Goal: Use online tool/utility: Utilize a website feature to perform a specific function

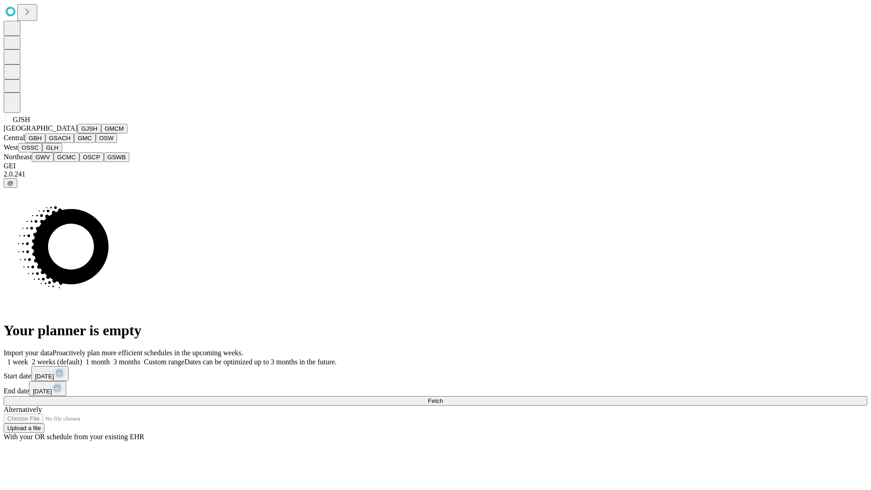
click at [78, 133] on button "GJSH" at bounding box center [90, 129] width 24 height 10
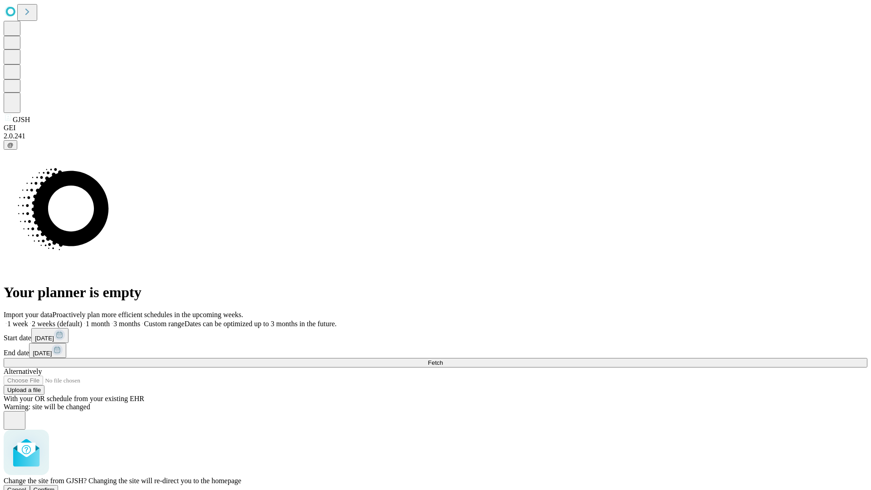
click at [55, 486] on span "Confirm" at bounding box center [44, 489] width 21 height 7
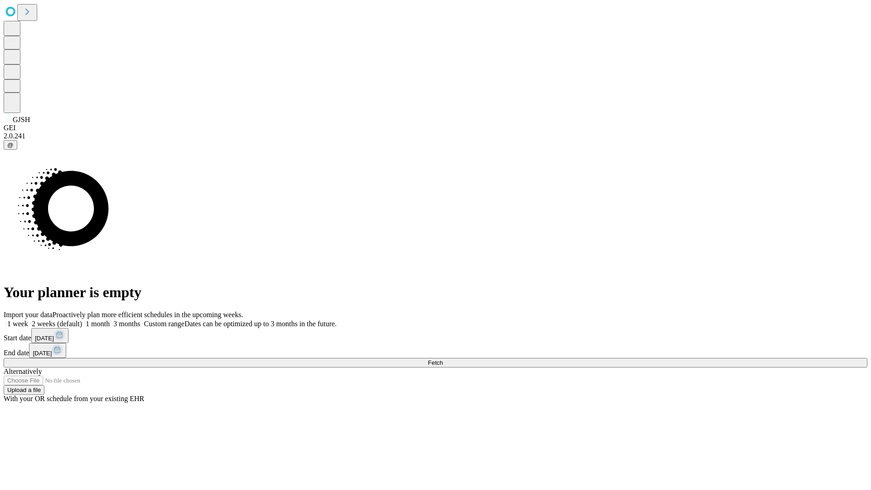
click at [82, 320] on label "2 weeks (default)" at bounding box center [55, 324] width 54 height 8
click at [443, 359] on span "Fetch" at bounding box center [435, 362] width 15 height 7
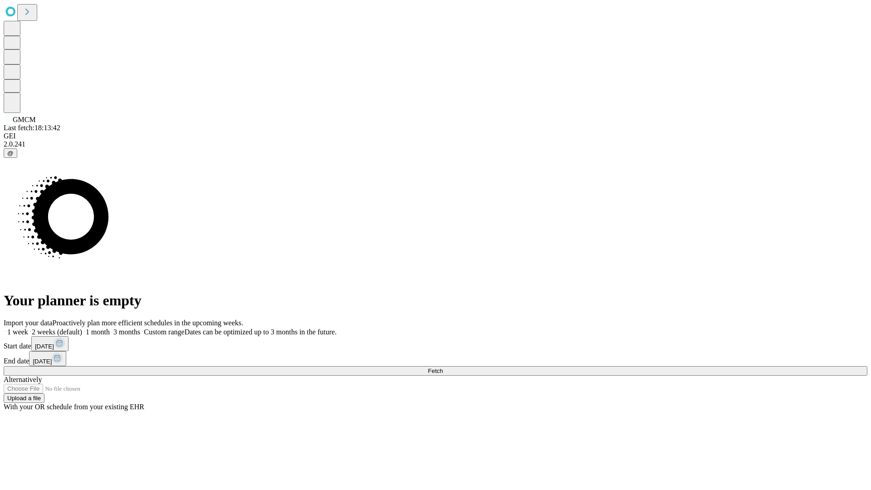
click at [443, 367] on span "Fetch" at bounding box center [435, 370] width 15 height 7
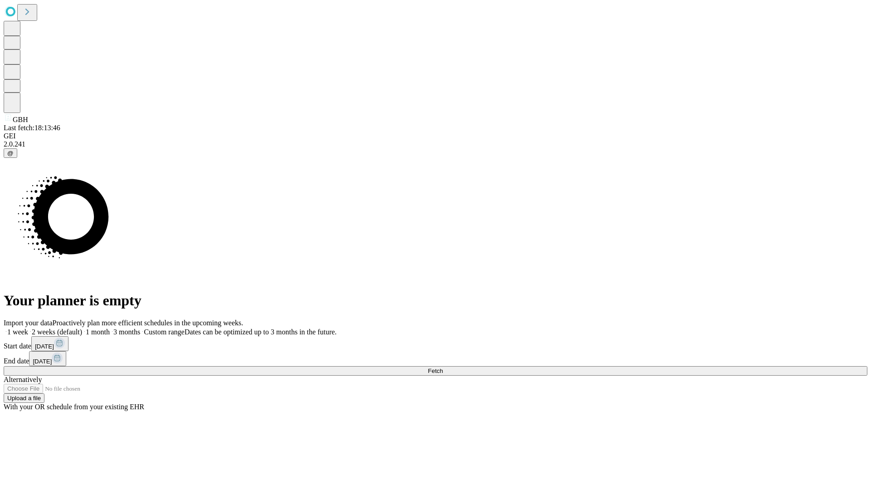
click at [82, 328] on label "2 weeks (default)" at bounding box center [55, 332] width 54 height 8
click at [443, 367] on span "Fetch" at bounding box center [435, 370] width 15 height 7
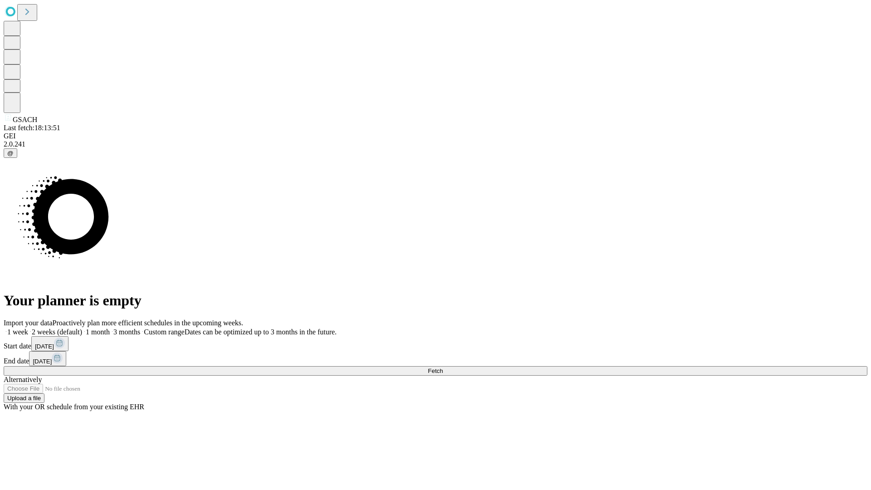
click at [82, 328] on label "2 weeks (default)" at bounding box center [55, 332] width 54 height 8
click at [443, 367] on span "Fetch" at bounding box center [435, 370] width 15 height 7
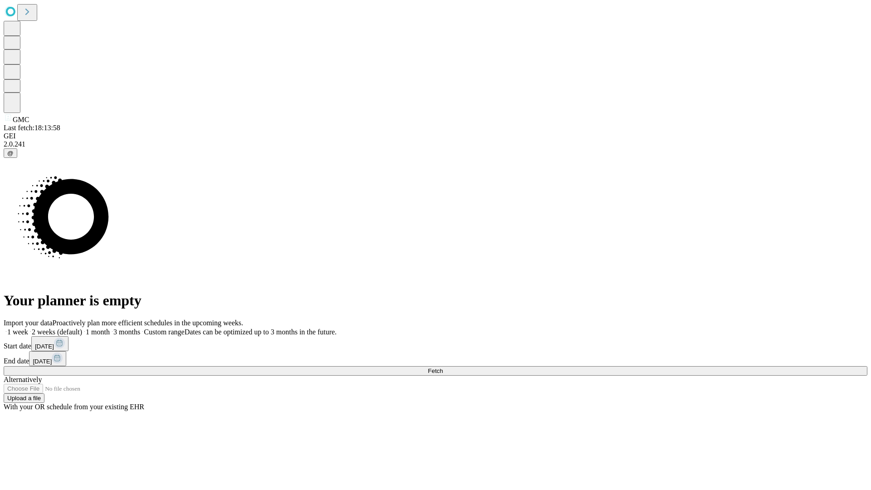
click at [443, 367] on span "Fetch" at bounding box center [435, 370] width 15 height 7
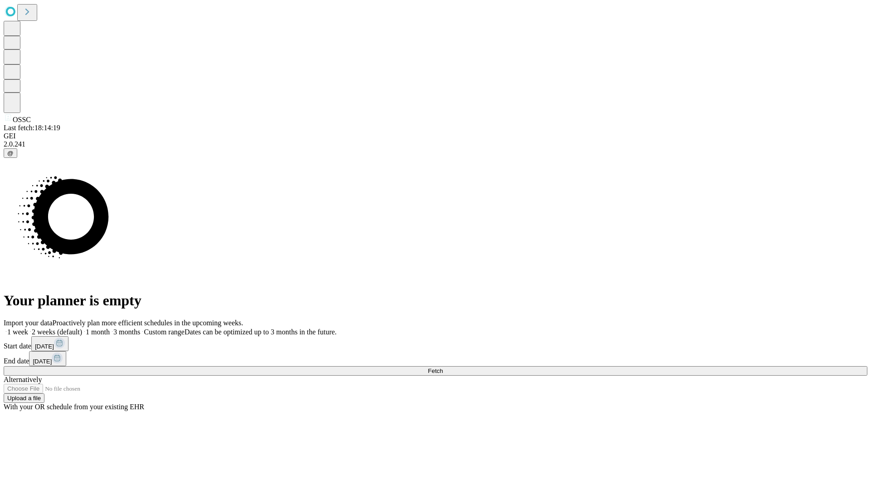
click at [82, 328] on label "2 weeks (default)" at bounding box center [55, 332] width 54 height 8
click at [443, 367] on span "Fetch" at bounding box center [435, 370] width 15 height 7
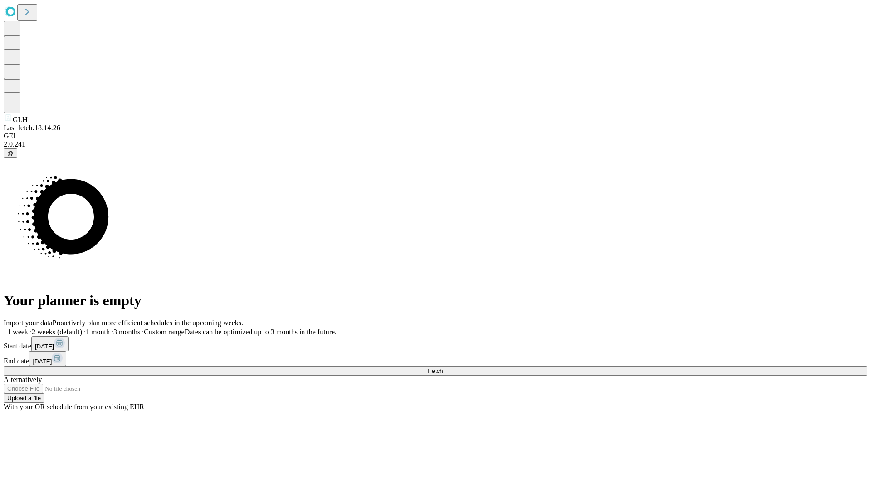
click at [82, 328] on label "2 weeks (default)" at bounding box center [55, 332] width 54 height 8
click at [443, 367] on span "Fetch" at bounding box center [435, 370] width 15 height 7
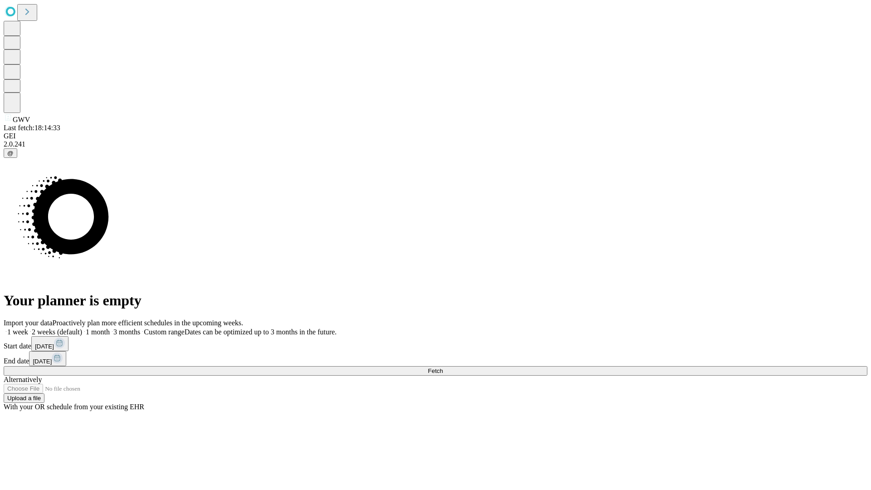
click at [82, 328] on label "2 weeks (default)" at bounding box center [55, 332] width 54 height 8
click at [443, 367] on span "Fetch" at bounding box center [435, 370] width 15 height 7
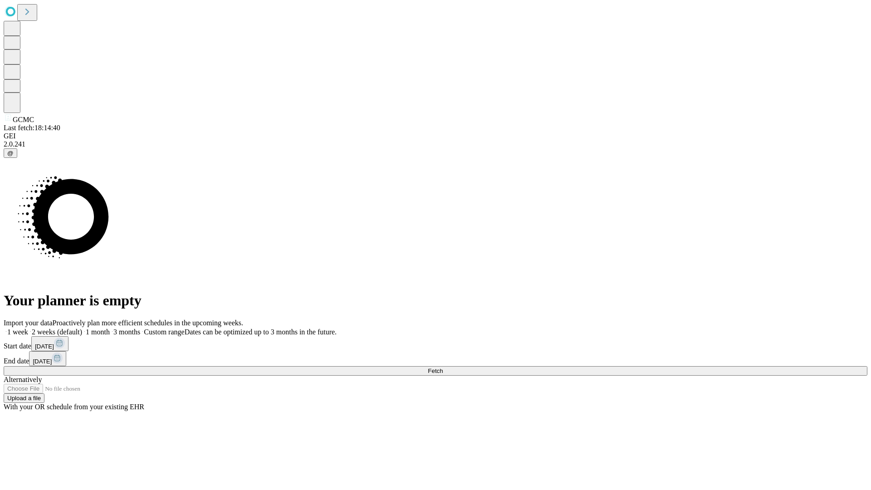
click at [82, 328] on label "2 weeks (default)" at bounding box center [55, 332] width 54 height 8
click at [443, 367] on span "Fetch" at bounding box center [435, 370] width 15 height 7
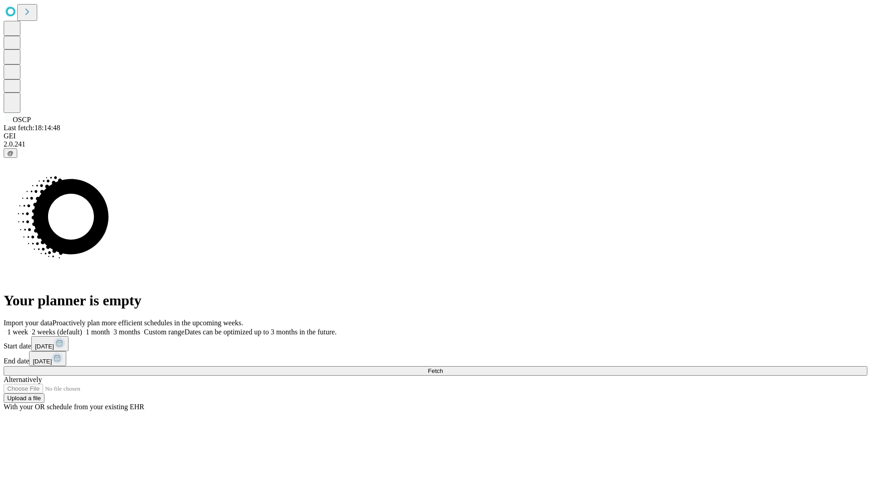
click at [82, 328] on label "2 weeks (default)" at bounding box center [55, 332] width 54 height 8
click at [443, 367] on span "Fetch" at bounding box center [435, 370] width 15 height 7
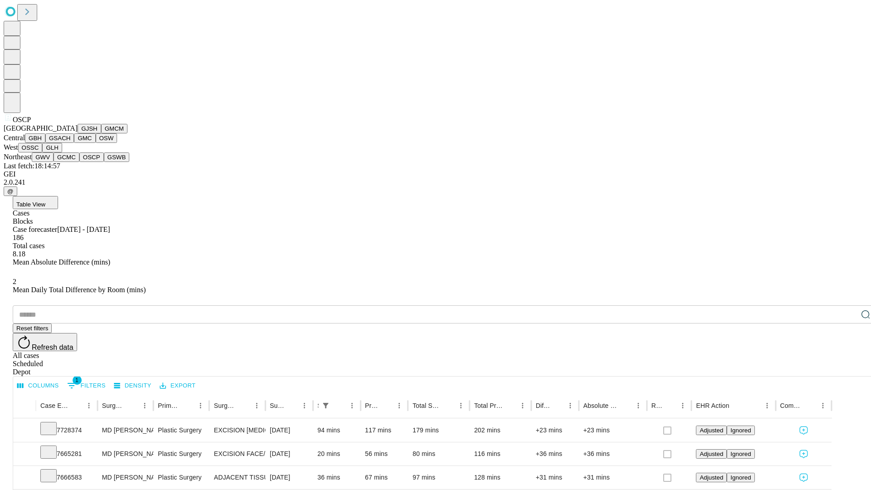
click at [104, 162] on button "GSWB" at bounding box center [117, 157] width 26 height 10
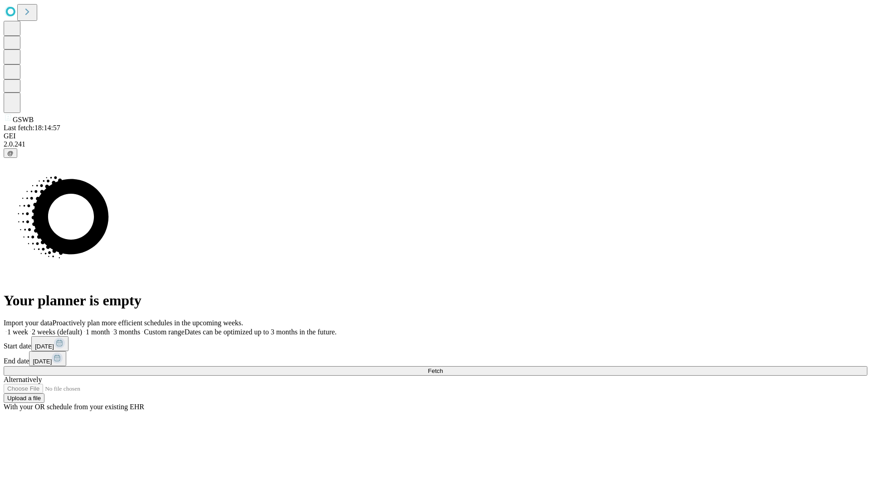
click at [82, 328] on label "2 weeks (default)" at bounding box center [55, 332] width 54 height 8
click at [443, 367] on span "Fetch" at bounding box center [435, 370] width 15 height 7
